Goal: Task Accomplishment & Management: Manage account settings

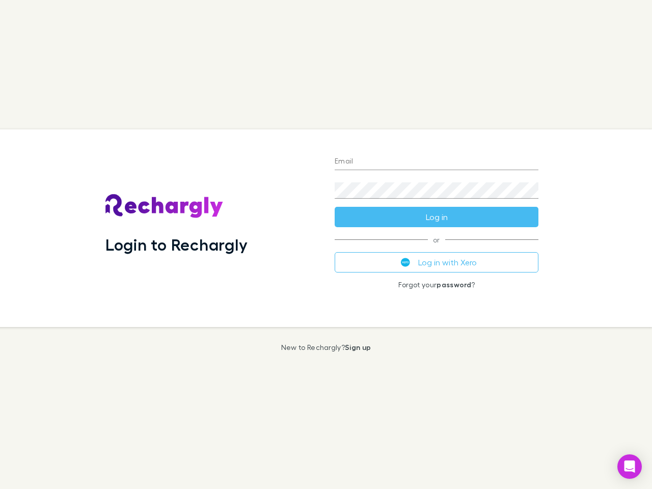
click at [326, 245] on div "Login to Rechargly" at bounding box center [211, 228] width 229 height 198
click at [437, 162] on input "Email" at bounding box center [437, 162] width 204 height 16
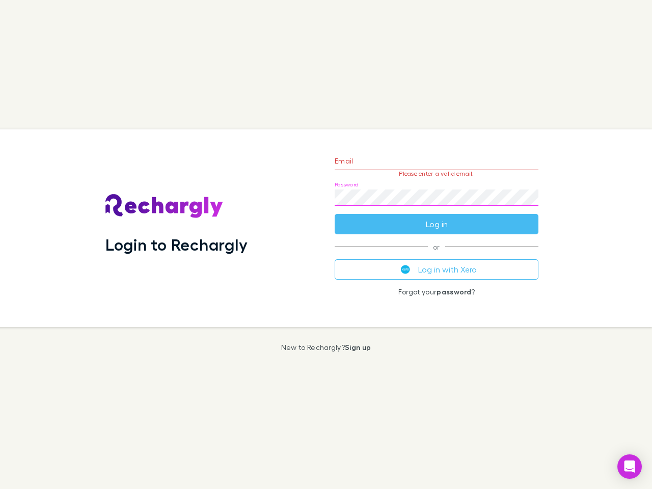
click at [437, 217] on form "Email Please enter a valid email. Password Log in" at bounding box center [437, 190] width 204 height 89
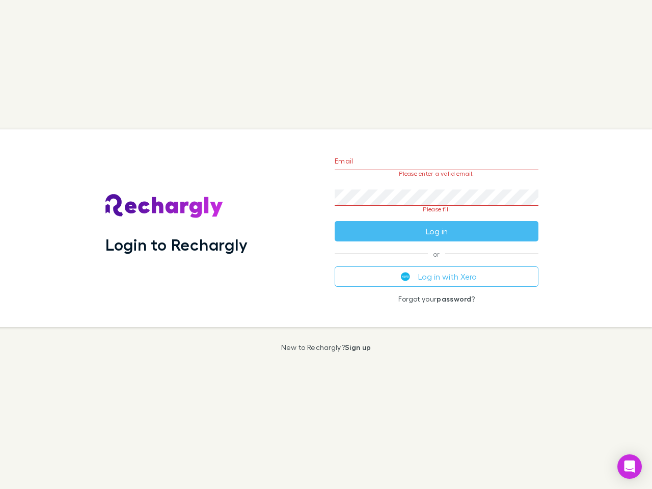
click at [437, 262] on div "Email Please enter a valid email. Password Please fill Log in or Log in with Xe…" at bounding box center [437, 228] width 220 height 198
click at [630, 467] on icon "Open Intercom Messenger" at bounding box center [630, 467] width 11 height 12
